Goal: Task Accomplishment & Management: Use online tool/utility

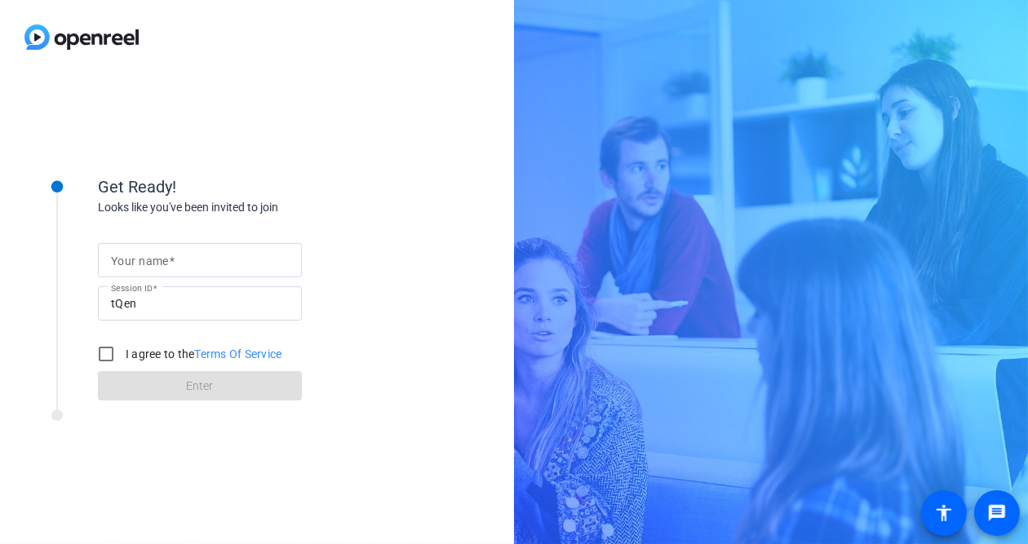
click at [192, 275] on div at bounding box center [200, 260] width 178 height 34
type input "[PERSON_NAME]"
click at [105, 351] on input "I agree to the Terms Of Service" at bounding box center [106, 354] width 33 height 33
checkbox input "true"
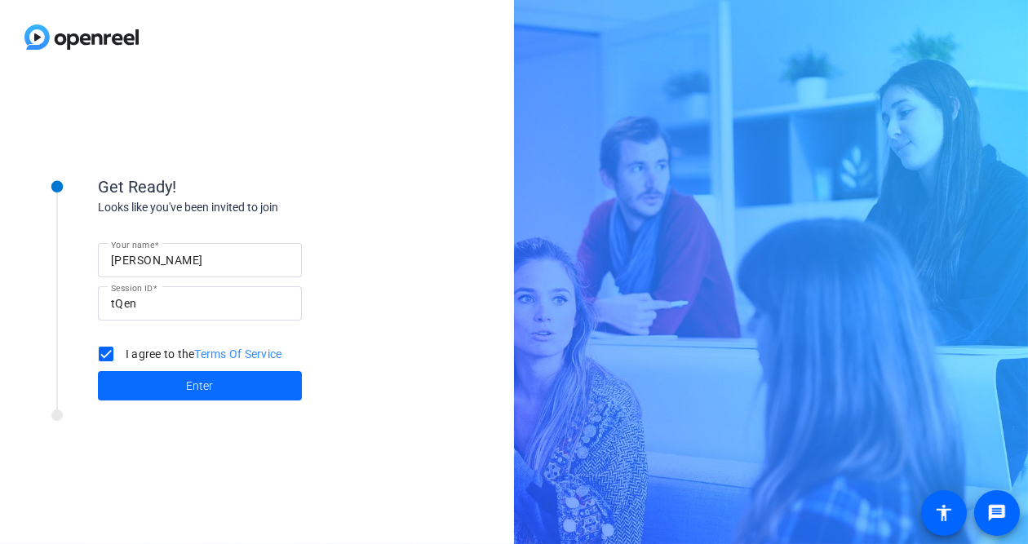
click at [203, 383] on span "Enter" at bounding box center [200, 386] width 27 height 17
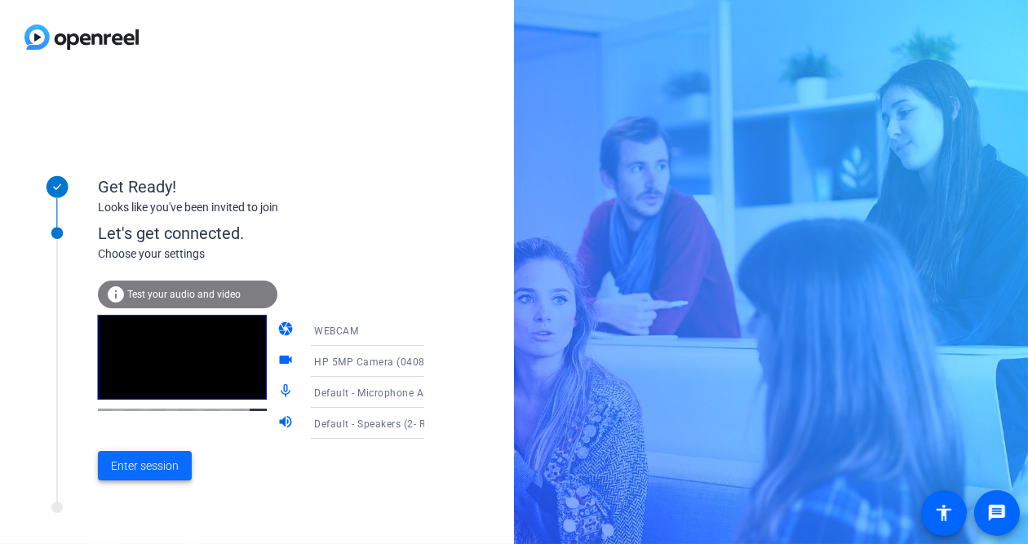
click at [145, 465] on span "Enter session" at bounding box center [145, 466] width 68 height 17
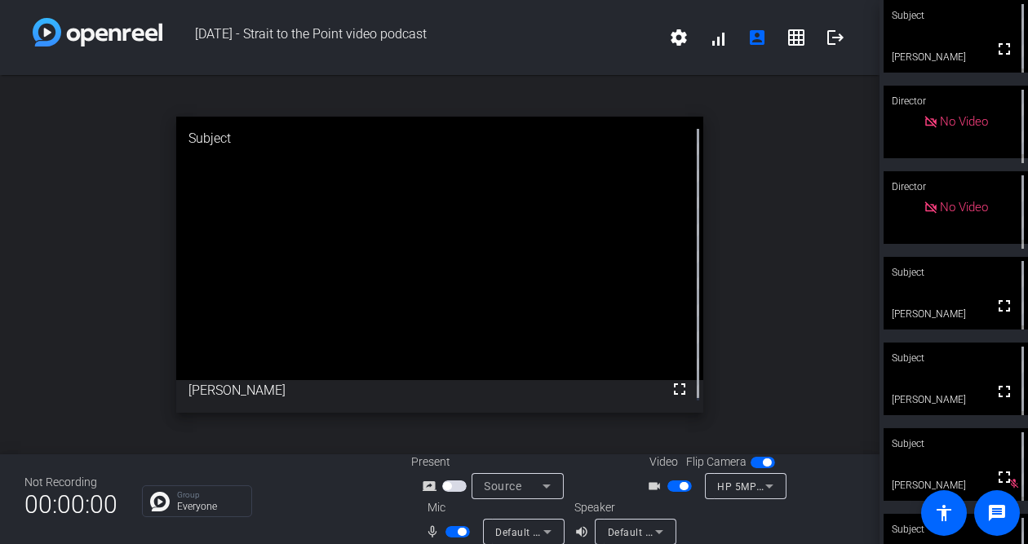
click at [453, 535] on span "button" at bounding box center [458, 531] width 24 height 11
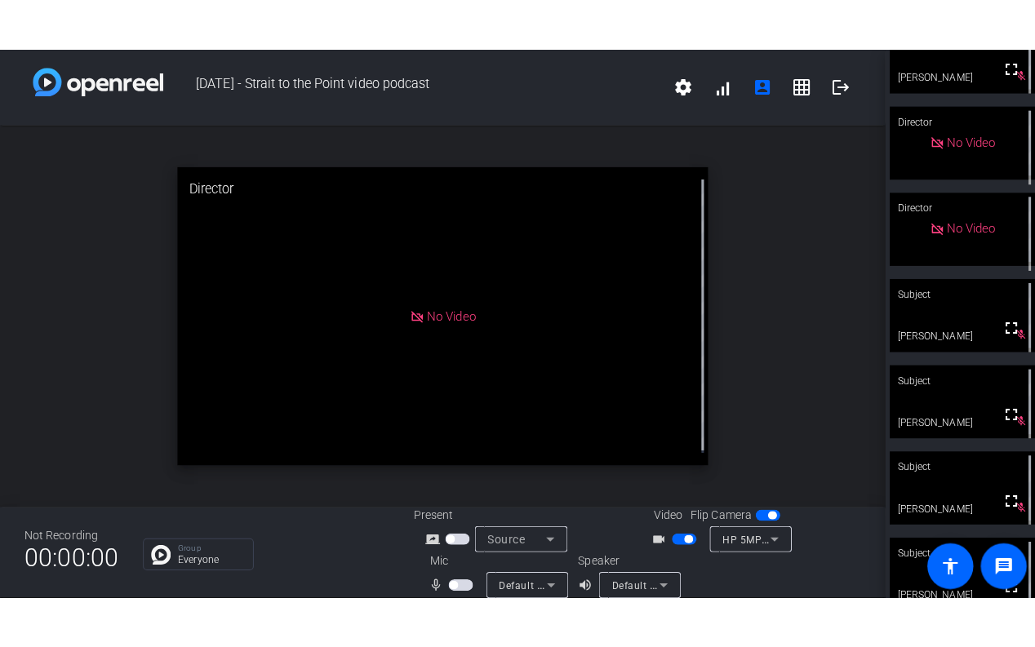
scroll to position [55, 0]
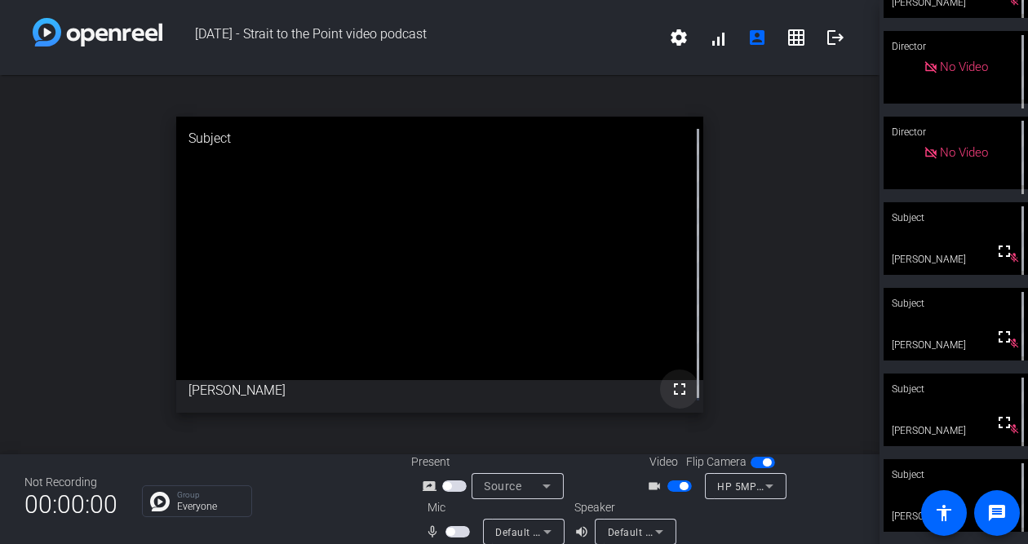
click at [673, 386] on mat-icon "fullscreen" at bounding box center [680, 390] width 20 height 20
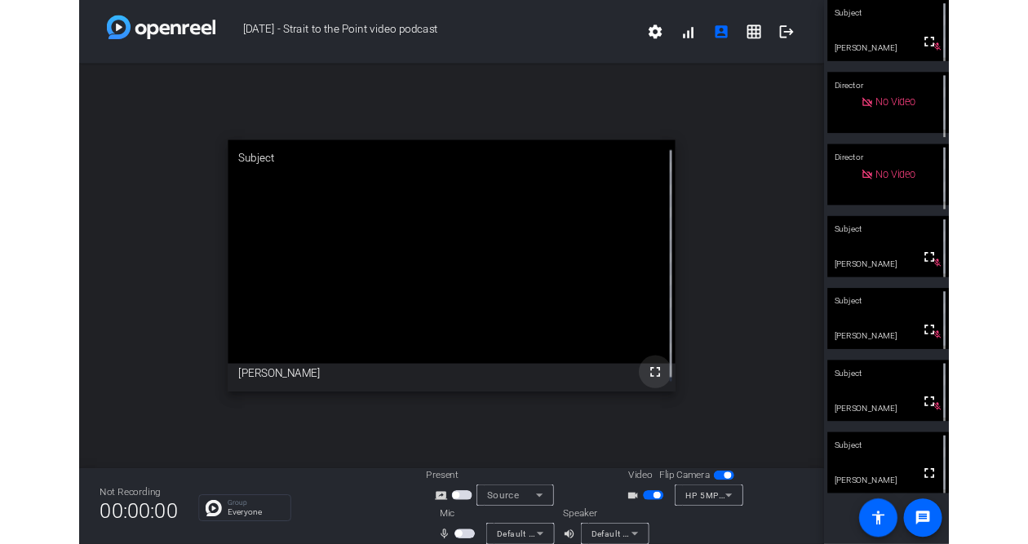
scroll to position [0, 0]
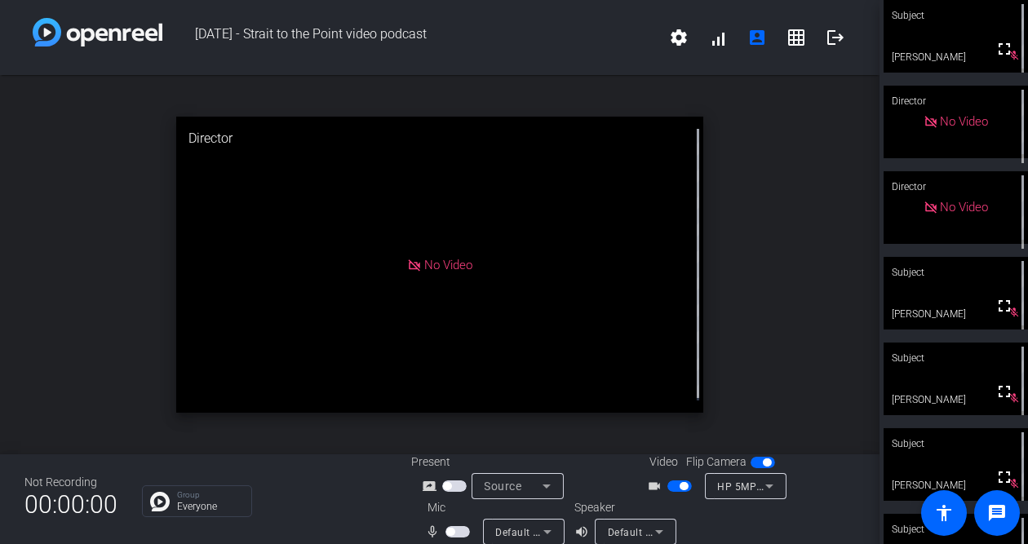
click at [454, 529] on span "button" at bounding box center [458, 531] width 24 height 11
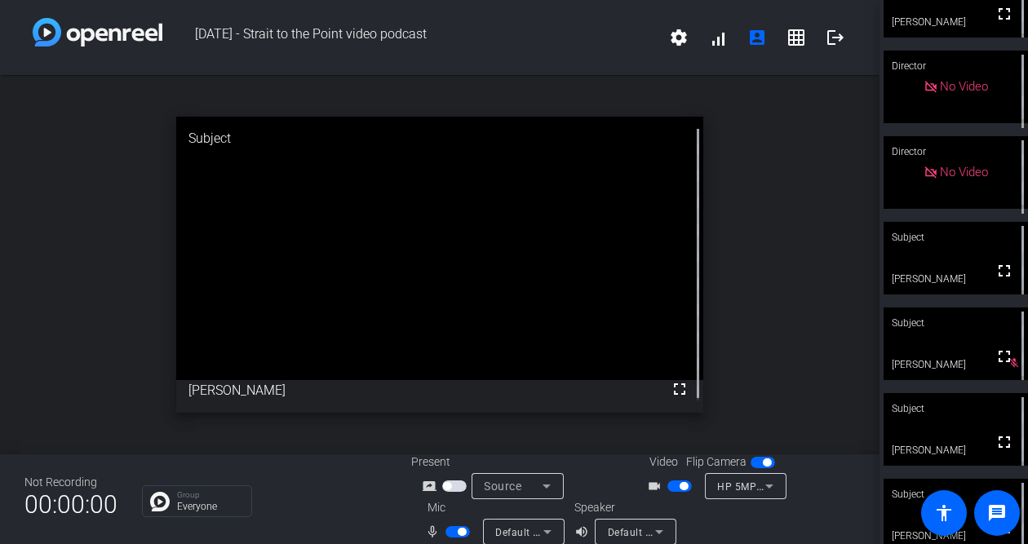
scroll to position [55, 0]
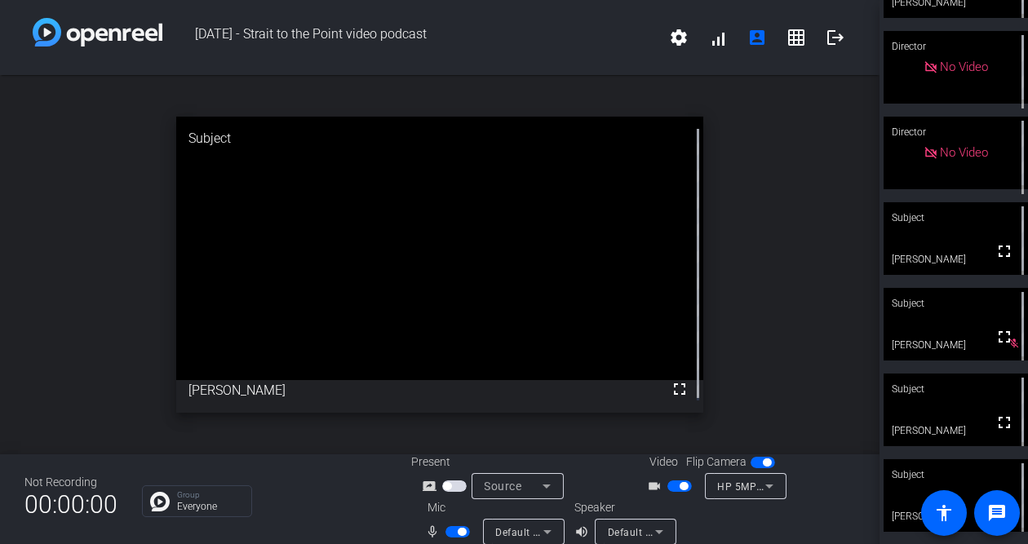
click at [948, 477] on div "Subject" at bounding box center [956, 475] width 144 height 31
click at [670, 489] on span "button" at bounding box center [680, 486] width 24 height 11
click at [450, 532] on span "button" at bounding box center [458, 531] width 24 height 11
click at [456, 526] on span "button" at bounding box center [458, 531] width 24 height 11
click at [452, 529] on span "button" at bounding box center [458, 531] width 24 height 11
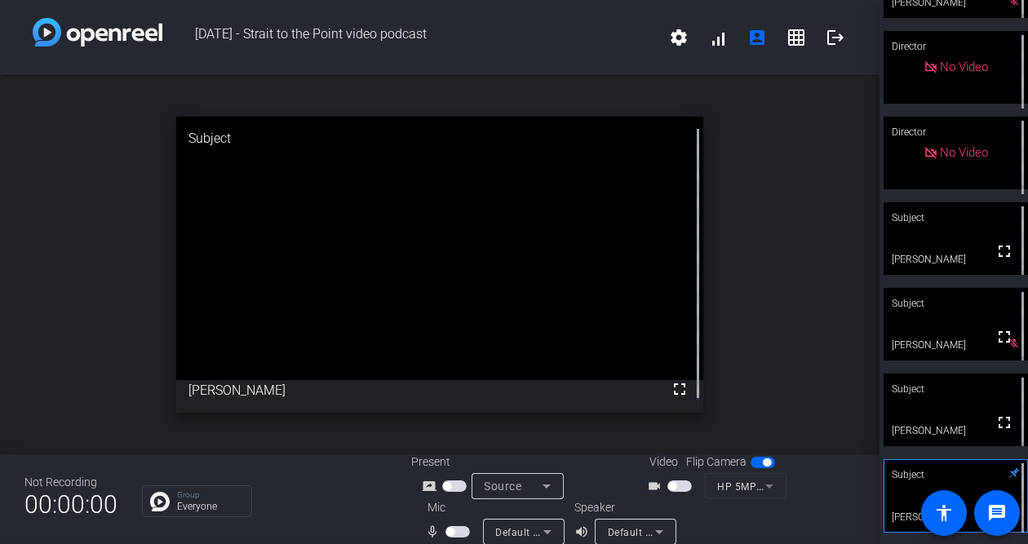
click at [459, 523] on mat-slide-toggle at bounding box center [460, 531] width 28 height 17
click at [460, 536] on span "button" at bounding box center [458, 531] width 24 height 11
click at [452, 527] on span "button" at bounding box center [458, 531] width 24 height 11
click at [452, 535] on span "button" at bounding box center [450, 532] width 8 height 8
click at [453, 531] on span "button" at bounding box center [458, 531] width 24 height 11
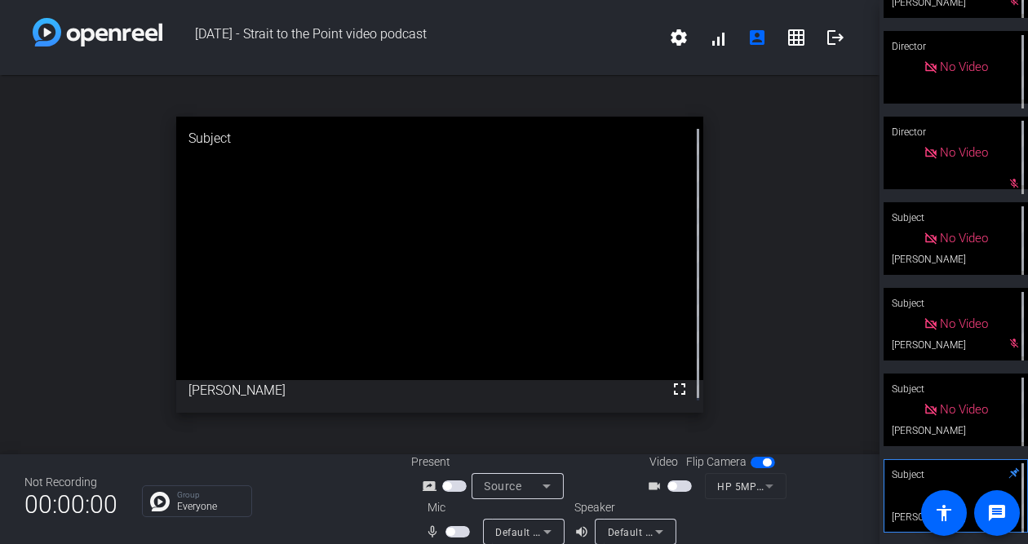
click at [458, 527] on span "button" at bounding box center [458, 531] width 24 height 11
click at [453, 535] on span "button" at bounding box center [458, 531] width 24 height 11
click at [455, 531] on span "button" at bounding box center [458, 531] width 24 height 11
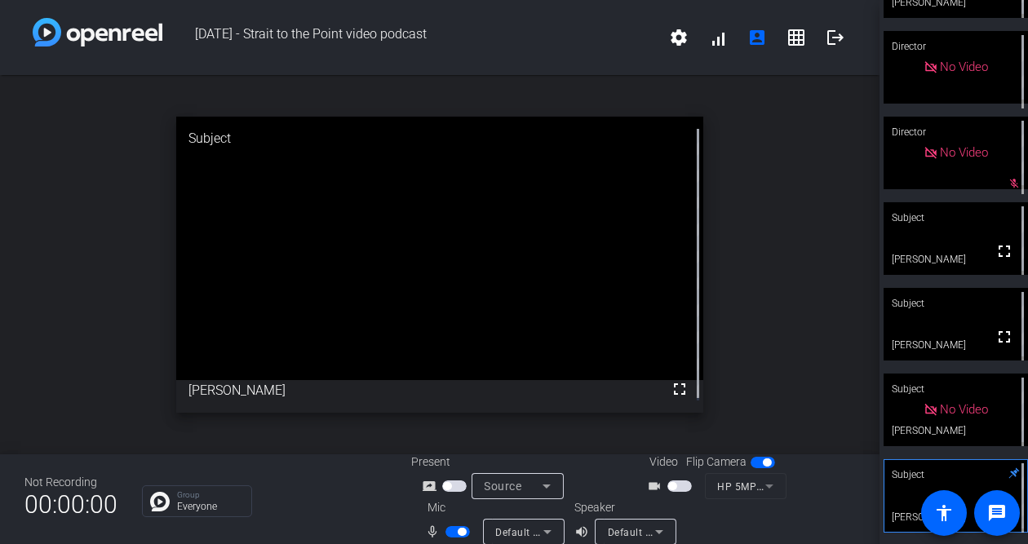
click at [455, 531] on span "button" at bounding box center [458, 531] width 24 height 11
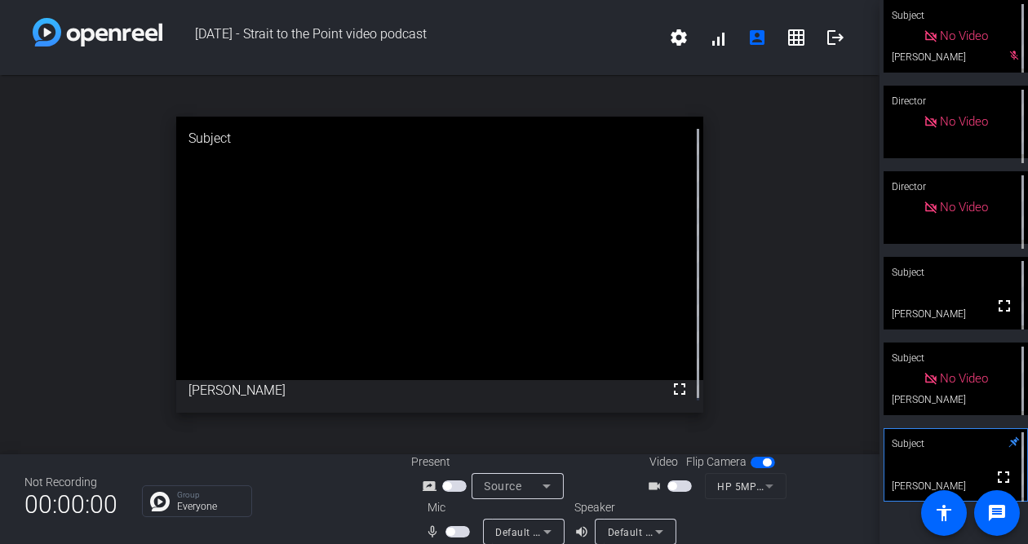
scroll to position [0, 0]
click at [455, 531] on span "button" at bounding box center [458, 531] width 24 height 11
